Goal: Transaction & Acquisition: Purchase product/service

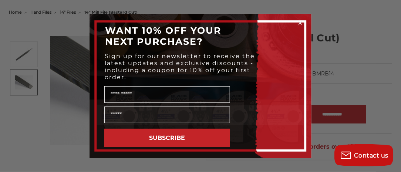
click at [300, 20] on circle "Close dialog" at bounding box center [300, 23] width 7 height 7
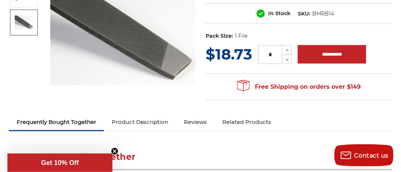
scroll to position [31, 0]
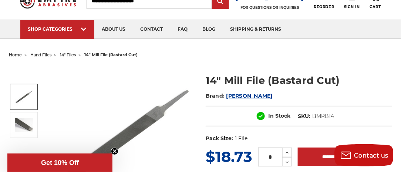
click at [29, 93] on img at bounding box center [24, 97] width 19 height 19
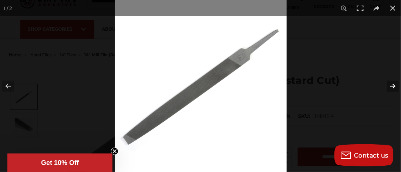
click at [393, 87] on button at bounding box center [388, 86] width 26 height 37
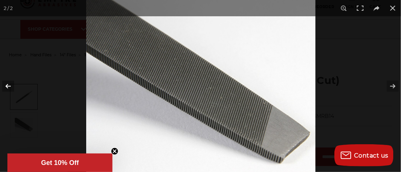
click at [8, 86] on button at bounding box center [13, 86] width 26 height 37
